Goal: Task Accomplishment & Management: Use online tool/utility

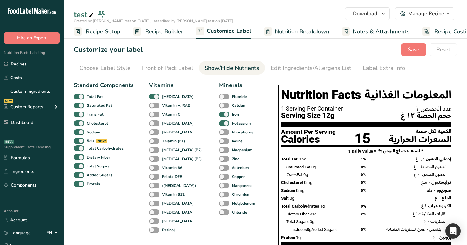
click at [152, 31] on span "Recipe Builder" at bounding box center [164, 31] width 38 height 9
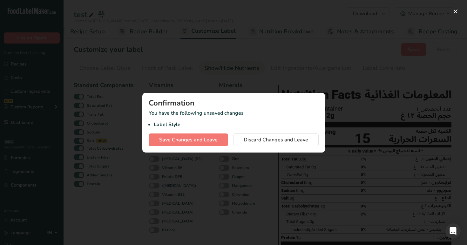
scroll to position [0, 16]
click at [185, 146] on button "Save Changes and Leave" at bounding box center [188, 139] width 79 height 13
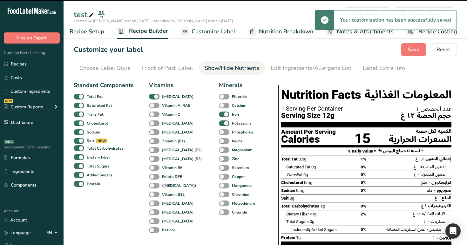
scroll to position [0, 16]
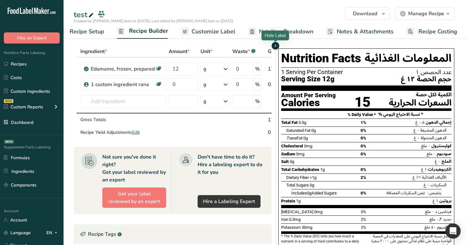
click at [274, 44] on icon "button" at bounding box center [275, 46] width 5 height 8
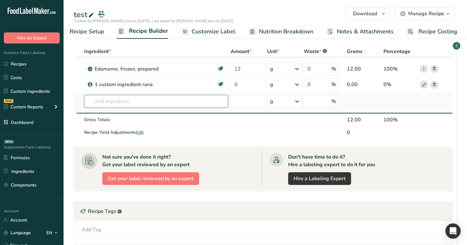
click at [158, 105] on input "text" at bounding box center [156, 101] width 144 height 13
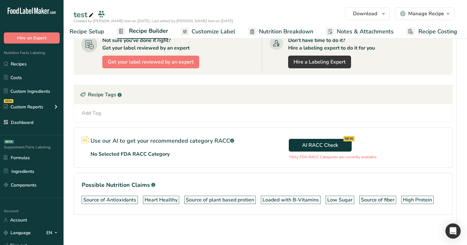
scroll to position [0, 0]
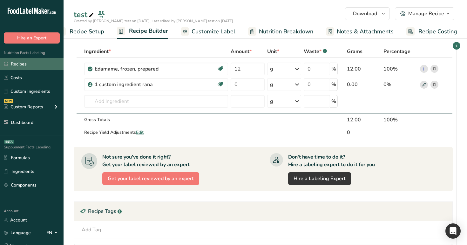
click at [45, 64] on link "Recipes" at bounding box center [31, 64] width 63 height 12
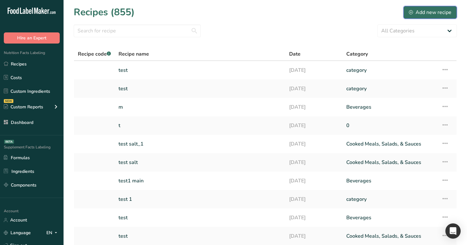
click at [418, 17] on button "Add new recipe" at bounding box center [429, 12] width 53 height 13
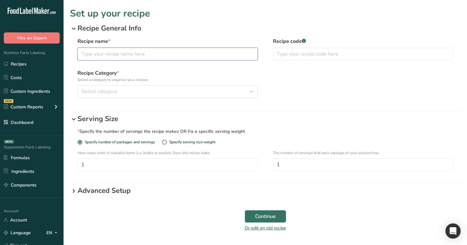
click at [185, 58] on input "text" at bounding box center [167, 54] width 180 height 13
type input "test"
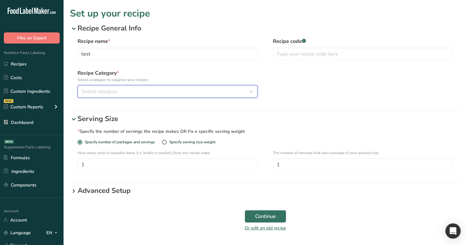
click at [170, 89] on div "Select category" at bounding box center [166, 92] width 168 height 8
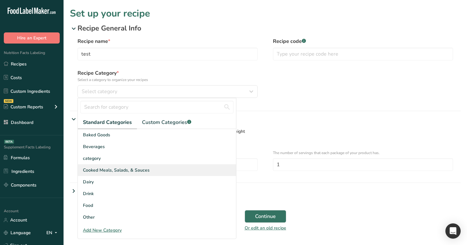
click at [154, 168] on div "Cooked Meals, Salads, & Sauces" at bounding box center [157, 170] width 158 height 12
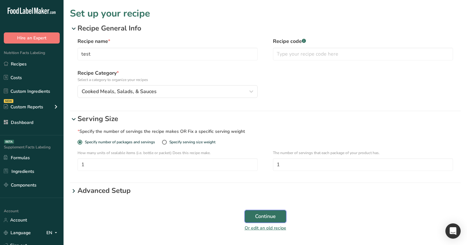
click at [252, 218] on button "Continue" at bounding box center [265, 216] width 42 height 13
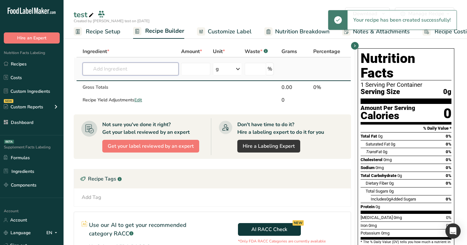
click at [145, 71] on input "text" at bounding box center [131, 69] width 96 height 13
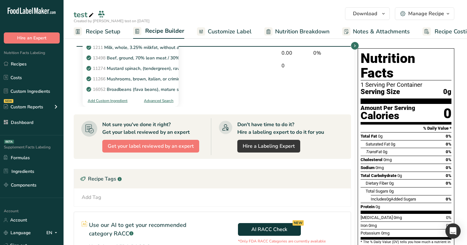
type input "m"
click at [221, 96] on div "Ingredient * Amount * Unit * Waste * .a-a{fill:#347362;}.b-a{fill:#fff;} Grams …" at bounding box center [212, 76] width 277 height 61
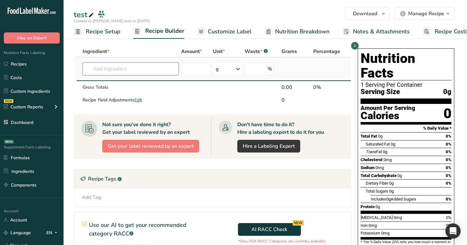
click at [125, 67] on input "text" at bounding box center [131, 69] width 96 height 13
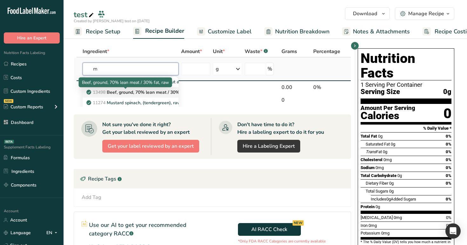
type input "m"
click at [124, 90] on div at bounding box center [125, 88] width 3 height 3
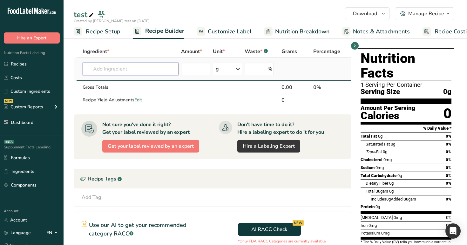
click at [136, 69] on input "text" at bounding box center [131, 69] width 96 height 13
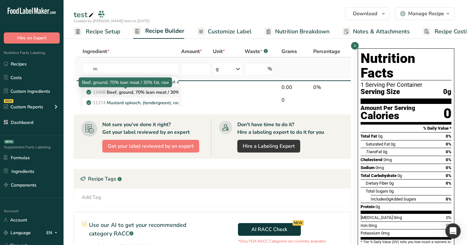
click at [137, 90] on p "13498 Beef, ground, 70% lean meat / 30% fat, raw" at bounding box center [142, 92] width 109 height 7
type input "Beef, ground, 70% lean meat / 30% fat, raw"
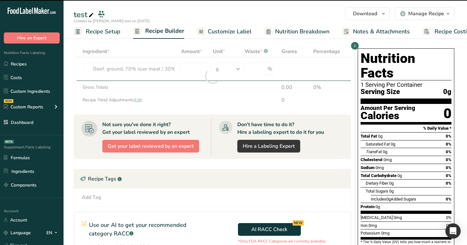
type input "0"
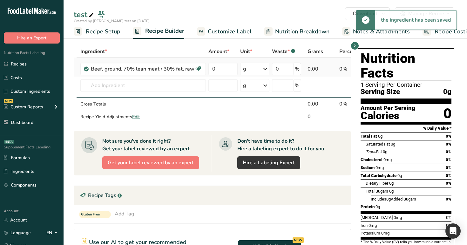
scroll to position [0, 37]
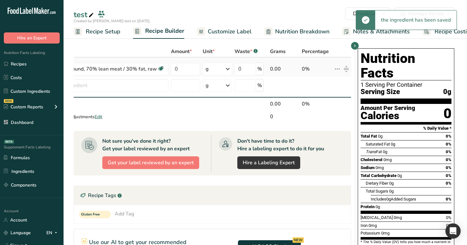
click at [334, 68] on icon at bounding box center [337, 68] width 8 height 11
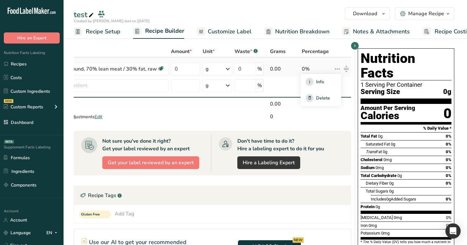
click at [325, 65] on div "0%" at bounding box center [316, 69] width 29 height 8
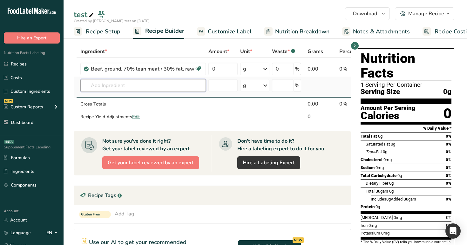
click at [166, 84] on input "text" at bounding box center [142, 85] width 125 height 13
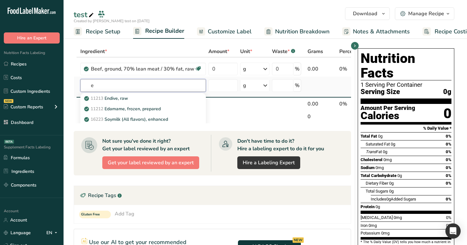
scroll to position [0, 37]
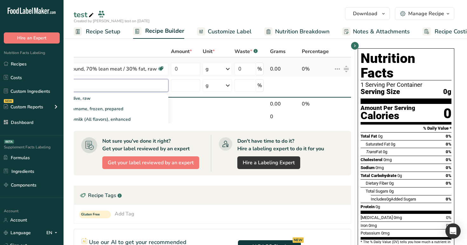
type input "e"
click at [334, 70] on icon at bounding box center [337, 68] width 8 height 11
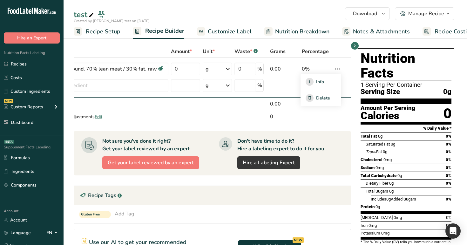
click at [325, 43] on section "Ingredient * Amount * Unit * Waste * .a-a{fill:#347362;}.b-a{fill:#fff;} Grams …" at bounding box center [264, 199] width 403 height 333
click at [357, 44] on span "button" at bounding box center [355, 46] width 8 height 8
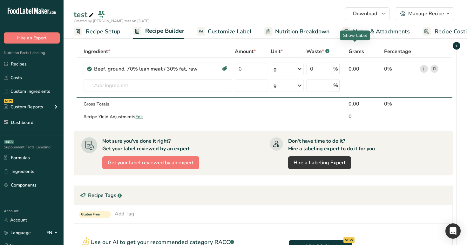
scroll to position [0, 0]
click at [172, 86] on input "text" at bounding box center [158, 85] width 148 height 13
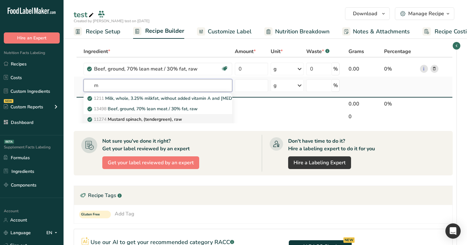
scroll to position [34, 0]
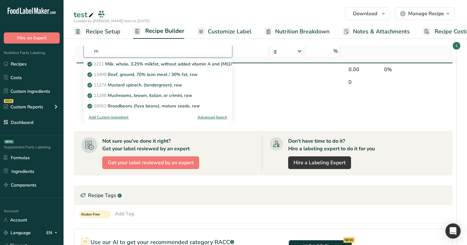
type input "m"
click at [212, 118] on div "Advanced Search" at bounding box center [212, 117] width 30 height 6
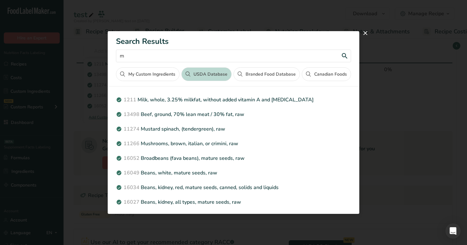
click at [157, 56] on input "m" at bounding box center [233, 56] width 235 height 13
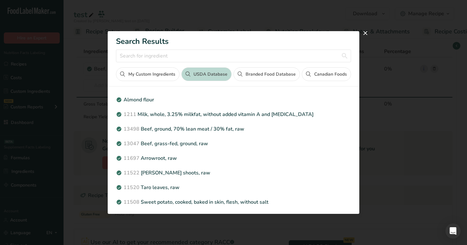
click at [321, 74] on button "Canadian Foods" at bounding box center [326, 74] width 49 height 14
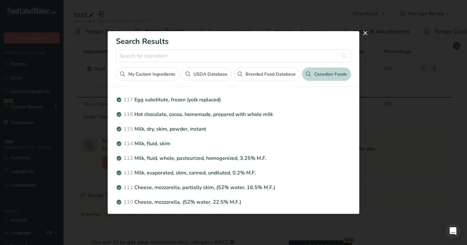
click at [280, 70] on button "Branded Food Database" at bounding box center [266, 74] width 66 height 14
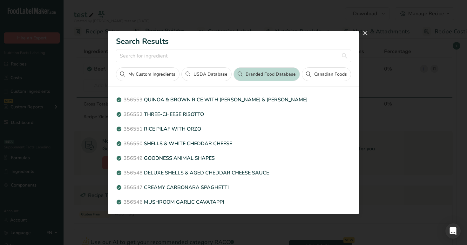
click at [329, 77] on button "Canadian Foods" at bounding box center [326, 74] width 49 height 14
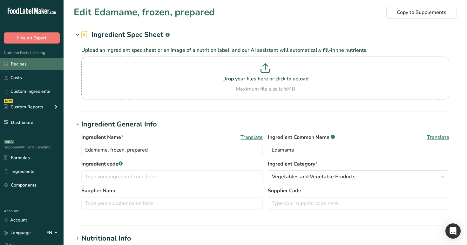
click at [22, 60] on link "Recipes" at bounding box center [31, 64] width 63 height 12
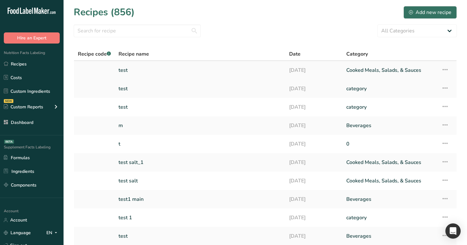
click at [203, 70] on link "test" at bounding box center [199, 69] width 163 height 13
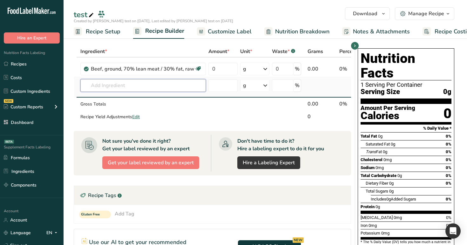
click at [122, 79] on input "text" at bounding box center [142, 85] width 125 height 13
paste input "Hot chocolate, cocoa, homemade, prepared with whole milk"
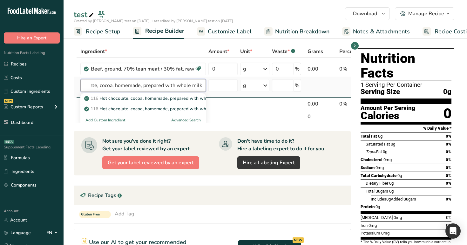
type input "Hot chocolate, cocoa, homemade, prepared with whole milk"
click at [185, 119] on div "Advanced Search" at bounding box center [186, 120] width 30 height 6
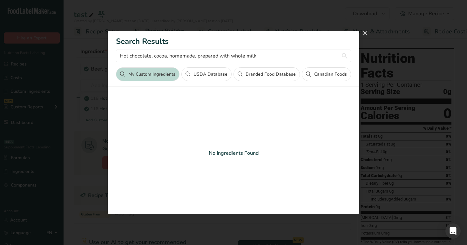
click at [330, 75] on button "Canadian Foods" at bounding box center [326, 74] width 49 height 14
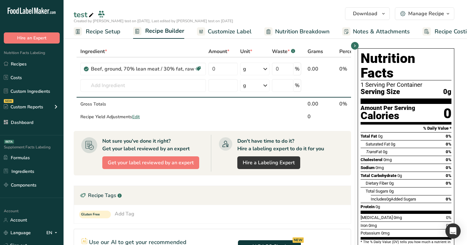
click at [224, 31] on span "Customize Label" at bounding box center [230, 31] width 44 height 9
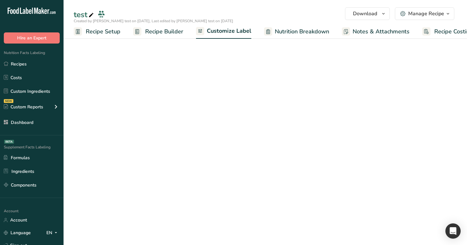
scroll to position [0, 16]
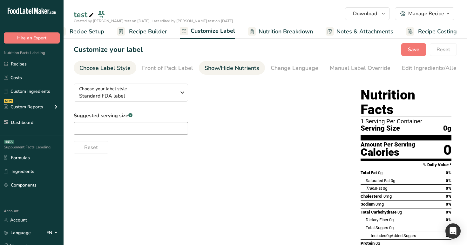
click at [217, 72] on link "Show/Hide Nutrients" at bounding box center [231, 68] width 55 height 14
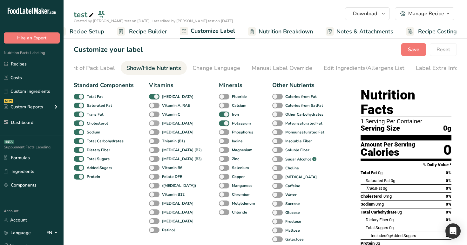
scroll to position [0, 78]
click at [95, 68] on div "Front of Pack Label" at bounding box center [88, 68] width 51 height 9
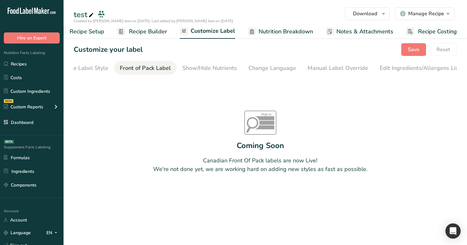
scroll to position [0, 0]
click at [109, 65] on div "Choose Label Style" at bounding box center [104, 68] width 51 height 9
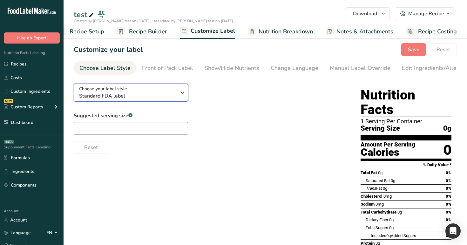
click at [115, 99] on span "Standard FDA label" at bounding box center [127, 96] width 97 height 8
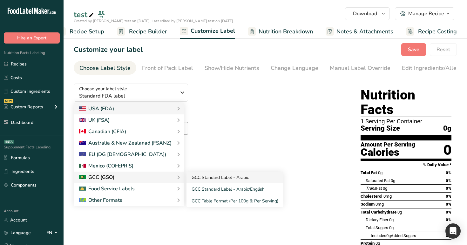
click at [206, 178] on link "GCC Standard Label - Arabic" at bounding box center [234, 177] width 97 height 12
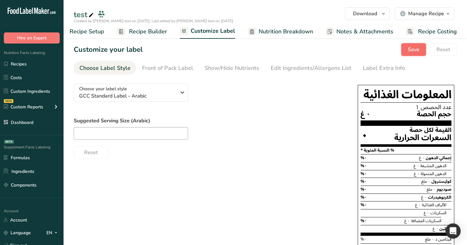
click at [407, 47] on button "Save" at bounding box center [413, 49] width 25 height 13
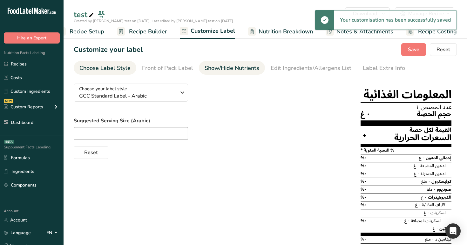
click at [215, 72] on div "Show/Hide Nutrients" at bounding box center [231, 68] width 55 height 9
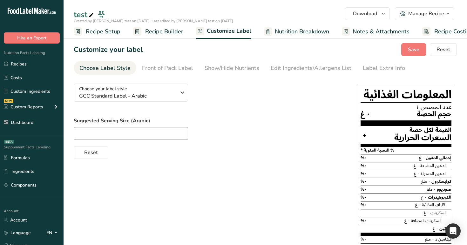
click at [215, 72] on div "Show/Hide Nutrients" at bounding box center [231, 68] width 55 height 9
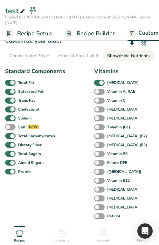
click at [38, 29] on span "Recipe Setup" at bounding box center [34, 33] width 35 height 9
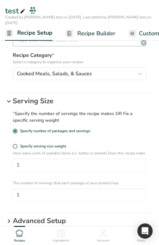
scroll to position [64, 0]
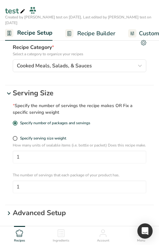
click at [79, 29] on span "Recipe Builder" at bounding box center [96, 33] width 38 height 9
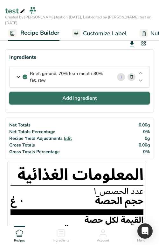
click at [67, 96] on span "Add Ingredient" at bounding box center [79, 98] width 35 height 8
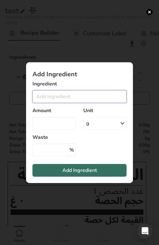
click at [57, 94] on input "Add ingredient modal" at bounding box center [79, 96] width 94 height 13
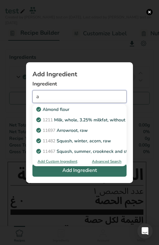
type input "a"
click at [100, 160] on div "Advanced Search" at bounding box center [107, 161] width 30 height 6
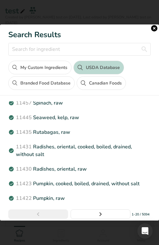
scroll to position [437, 0]
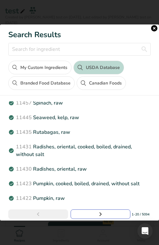
click at [102, 217] on icon "Next page" at bounding box center [101, 213] width 8 height 11
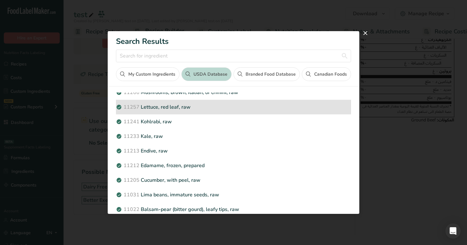
scroll to position [37, 0]
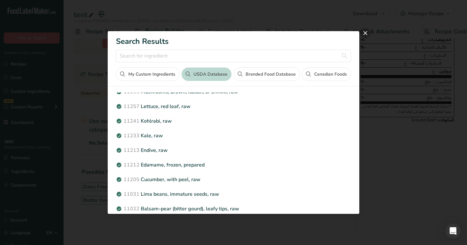
click at [364, 31] on button "close" at bounding box center [365, 33] width 10 height 10
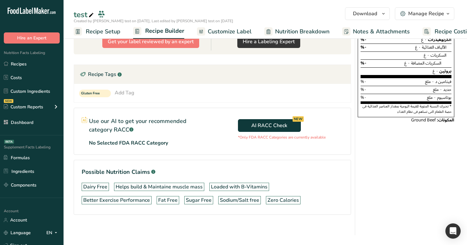
scroll to position [0, 0]
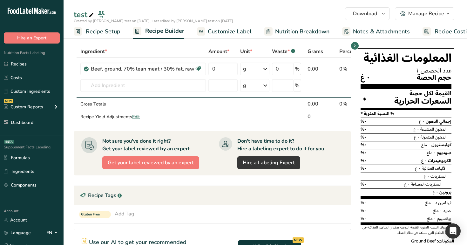
click at [228, 29] on span "Customize Label" at bounding box center [230, 31] width 44 height 9
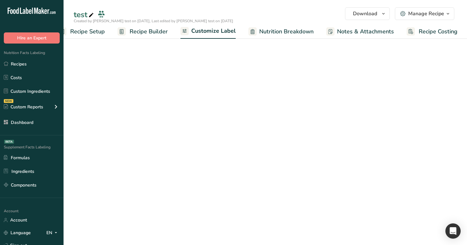
scroll to position [0, 16]
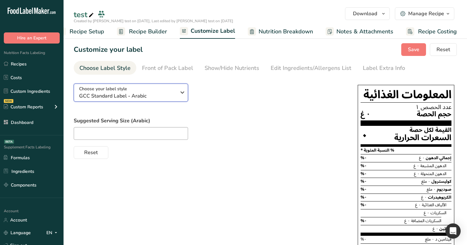
click at [174, 96] on span "GCC Standard Label - Arabic" at bounding box center [127, 96] width 97 height 8
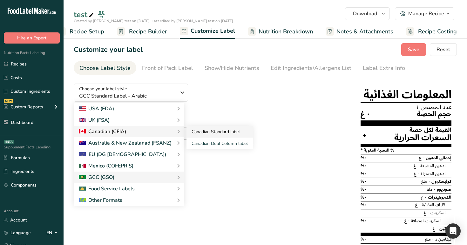
click at [197, 135] on link "Canadian Standard label" at bounding box center [219, 132] width 66 height 12
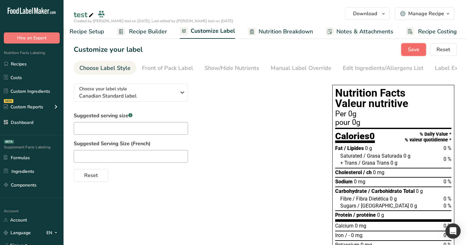
click at [408, 48] on button "Save" at bounding box center [413, 49] width 25 height 13
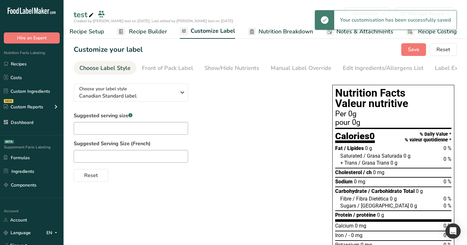
click at [157, 34] on span "Recipe Builder" at bounding box center [148, 31] width 38 height 9
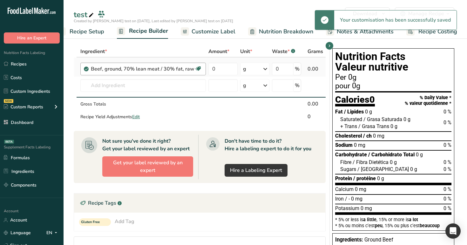
click at [165, 73] on div "Beef, ground, 70% lean meat / 30% fat, raw Helps build & Maintaine muscle mass …" at bounding box center [142, 69] width 125 height 13
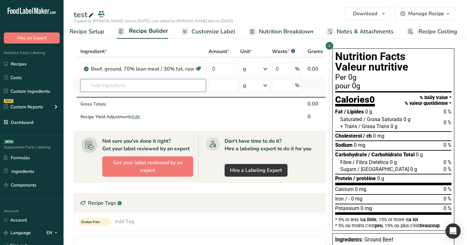
click at [166, 82] on input "text" at bounding box center [142, 85] width 125 height 13
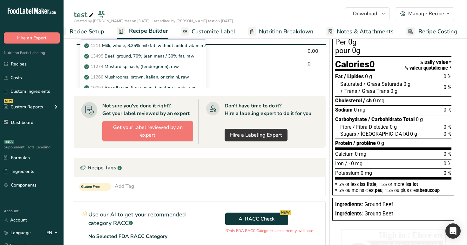
scroll to position [34, 1]
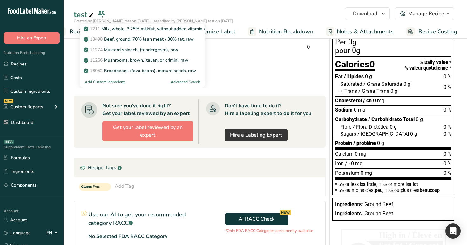
type input "m"
click at [186, 81] on div "Advanced Search" at bounding box center [185, 82] width 30 height 6
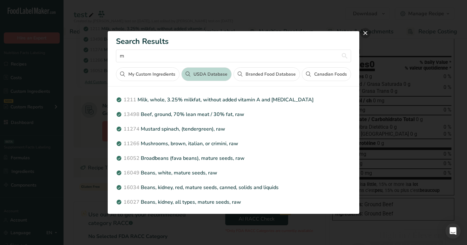
click at [363, 31] on button "close" at bounding box center [365, 33] width 10 height 10
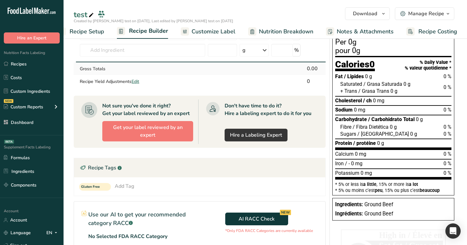
scroll to position [0, 0]
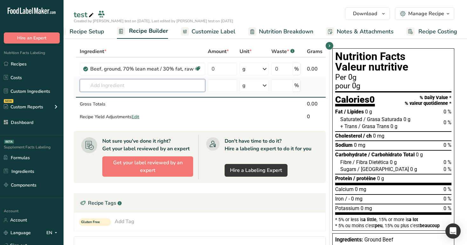
click at [157, 84] on input "text" at bounding box center [142, 85] width 125 height 13
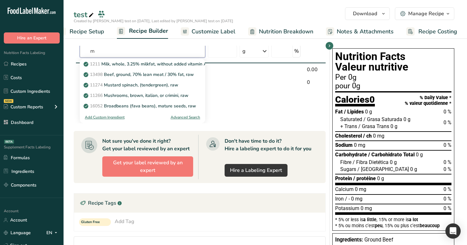
type input "m"
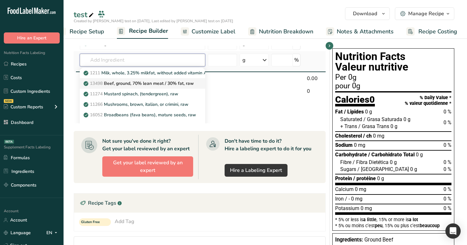
scroll to position [34, 1]
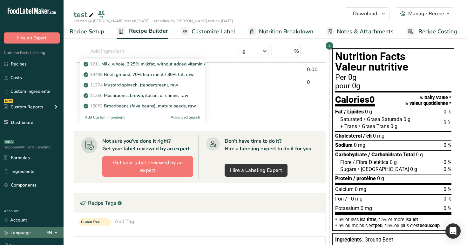
click at [50, 229] on div "EN" at bounding box center [52, 233] width 13 height 8
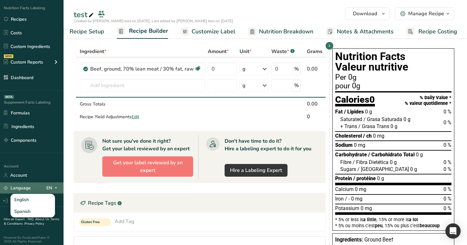
scroll to position [48, 0]
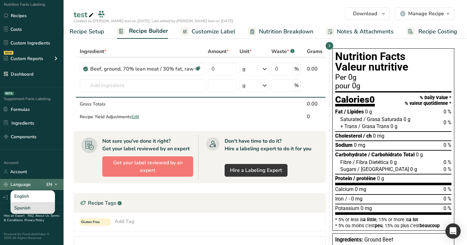
click at [35, 208] on div "Spanish" at bounding box center [32, 208] width 44 height 12
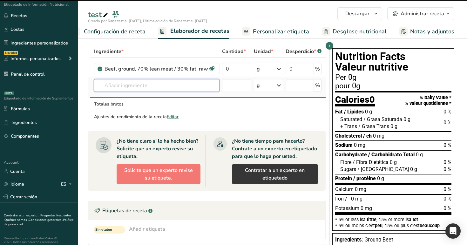
click at [151, 89] on input "text" at bounding box center [156, 85] width 125 height 13
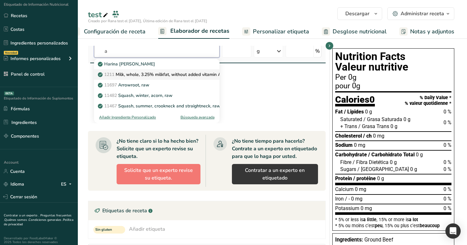
scroll to position [10, 0]
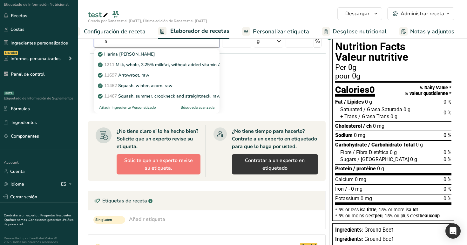
type input "a"
click at [287, 89] on div "Ingrediente * Cantidad * Unidad * Desperdicio * .a-a{fill:#347362;}.b-a{fill:#f…" at bounding box center [206, 74] width 237 height 77
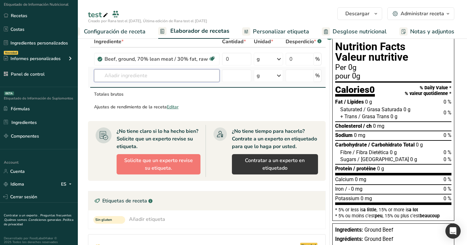
click at [177, 74] on input "text" at bounding box center [156, 75] width 125 height 13
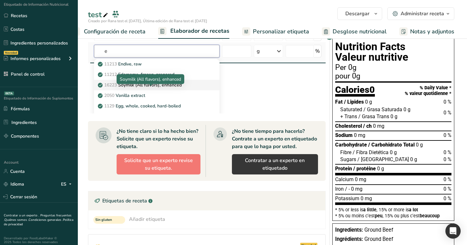
scroll to position [34, 1]
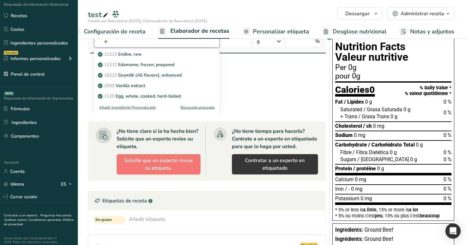
type input "e"
click at [188, 109] on div "Búsqueda avanzada" at bounding box center [197, 107] width 34 height 6
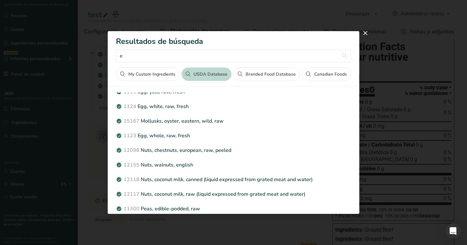
scroll to position [0, 0]
